Goal: Information Seeking & Learning: Find specific page/section

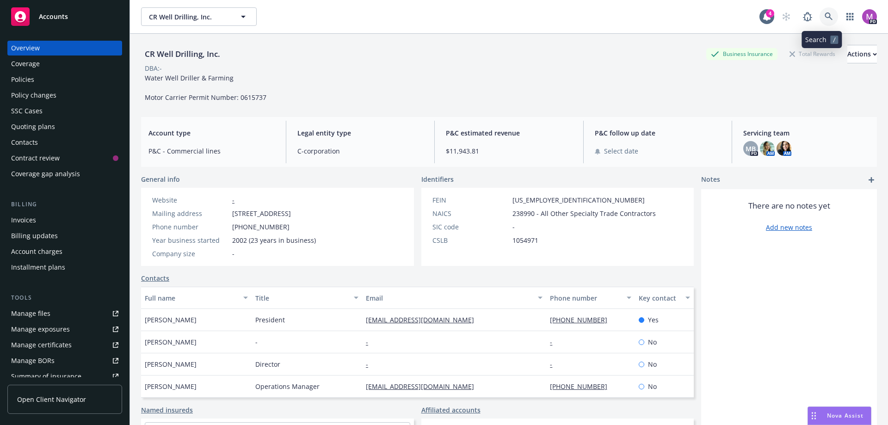
click at [824, 12] on icon at bounding box center [828, 16] width 8 height 8
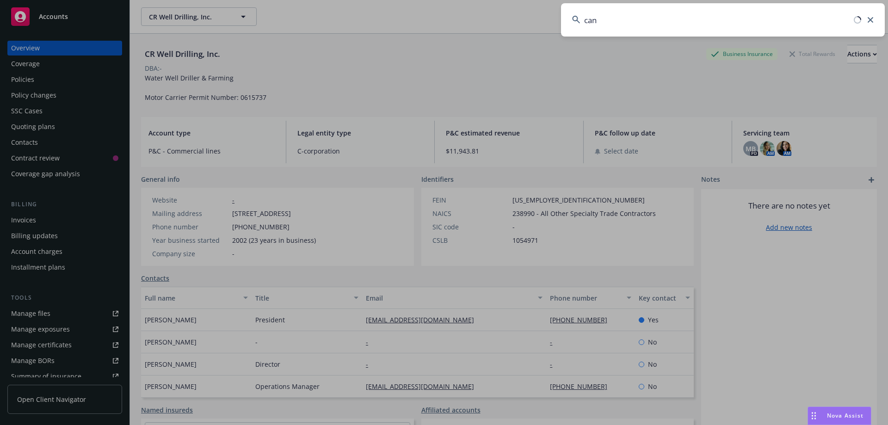
type input "can"
